Goal: Browse casually

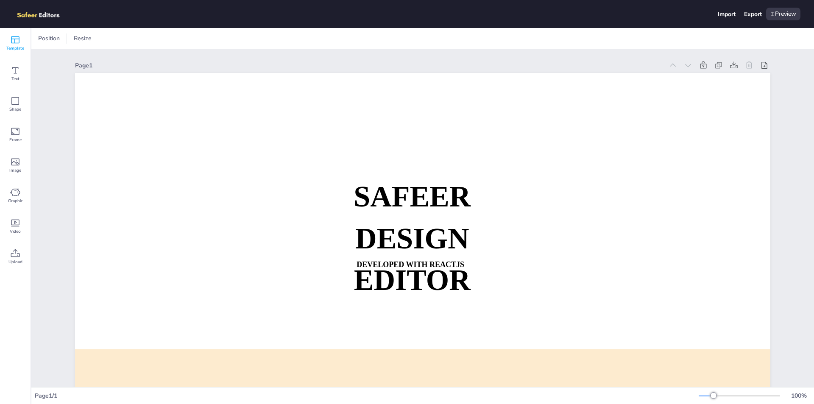
click at [20, 40] on icon at bounding box center [15, 40] width 10 height 10
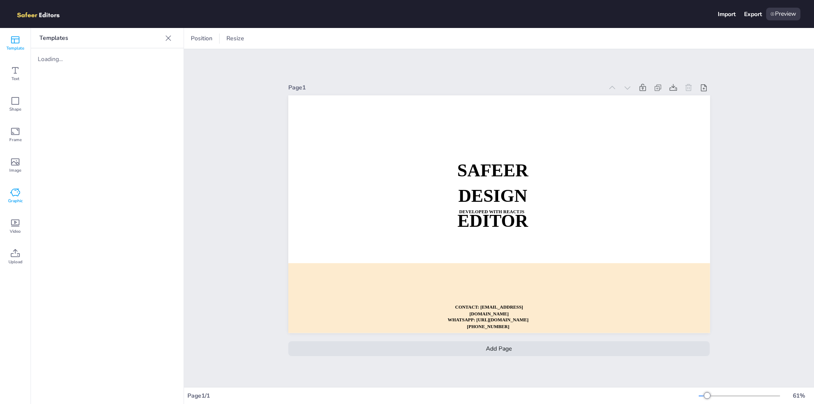
drag, startPoint x: 235, startPoint y: 224, endPoint x: 8, endPoint y: 202, distance: 228.0
click at [8, 202] on span "Graphic" at bounding box center [15, 201] width 15 height 7
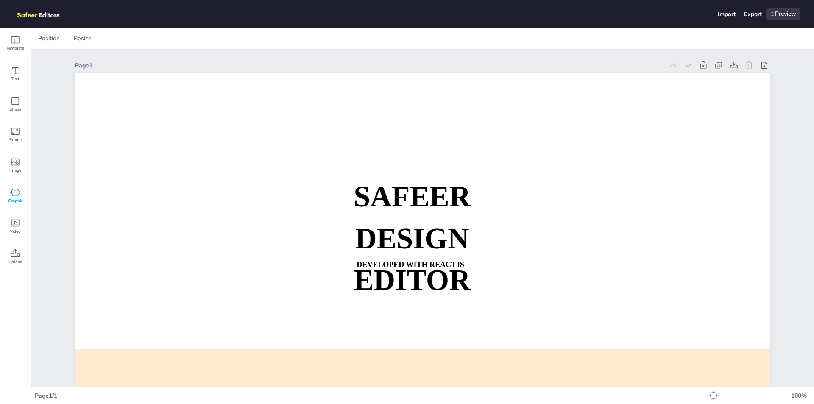
click at [14, 192] on icon at bounding box center [15, 193] width 10 height 10
